Goal: Navigation & Orientation: Understand site structure

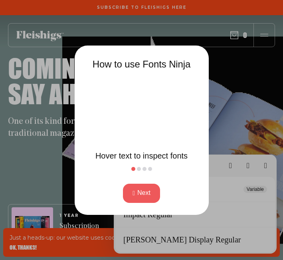
click at [152, 192] on button "Next" at bounding box center [141, 193] width 37 height 19
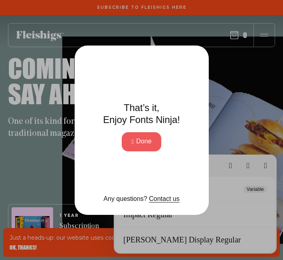
click at [152, 187] on div "That’s it, Enjoy Fonts Ninja! Done" at bounding box center [141, 126] width 77 height 137
click at [151, 143] on button "Done" at bounding box center [141, 141] width 39 height 19
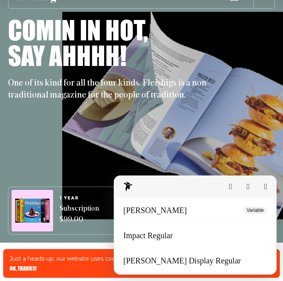
scroll to position [39, 0]
